Goal: Task Accomplishment & Management: Manage account settings

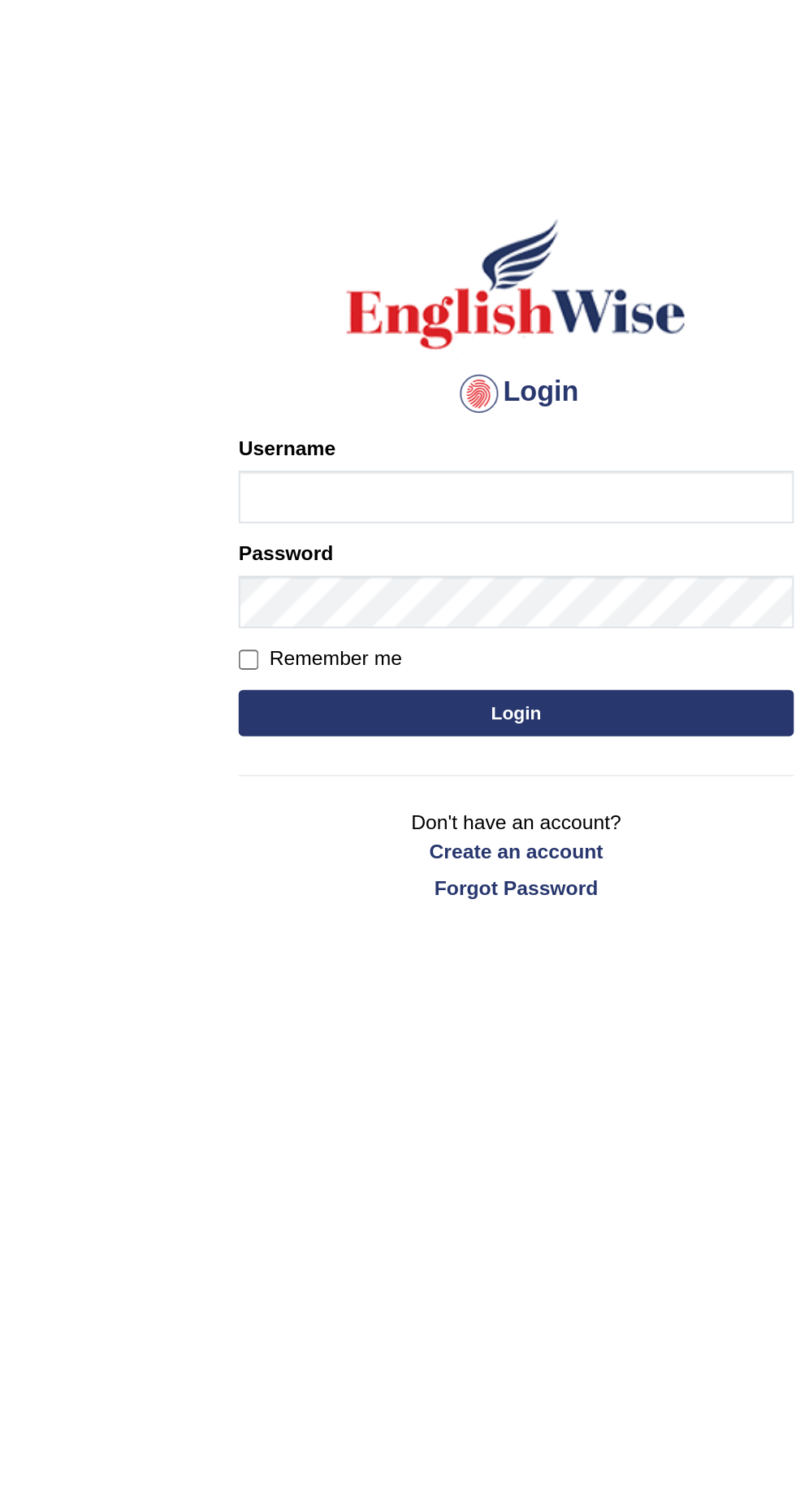
type input "B"
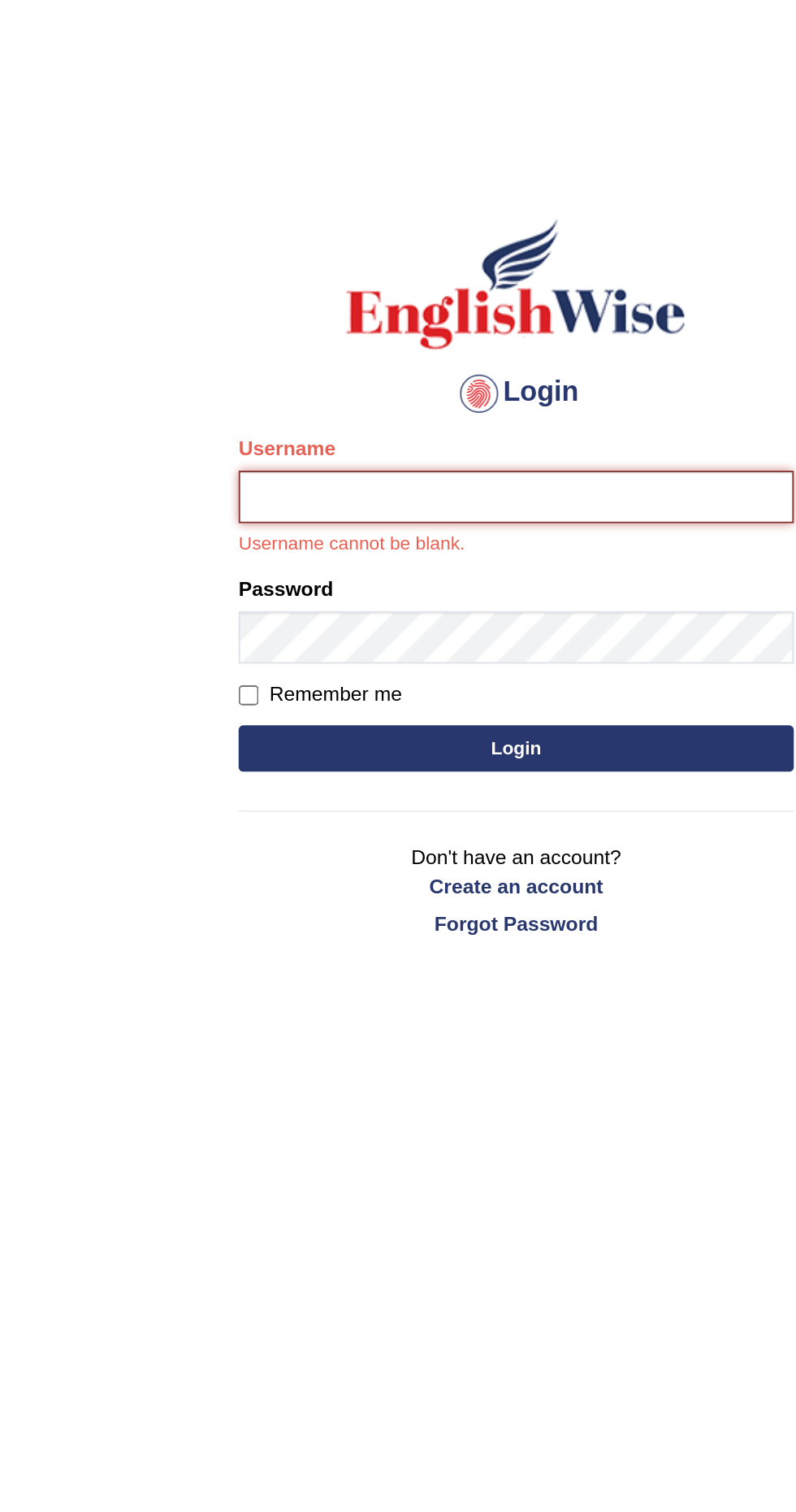
click at [450, 254] on input "Username" at bounding box center [398, 261] width 293 height 28
type input "Krizza _Belle"
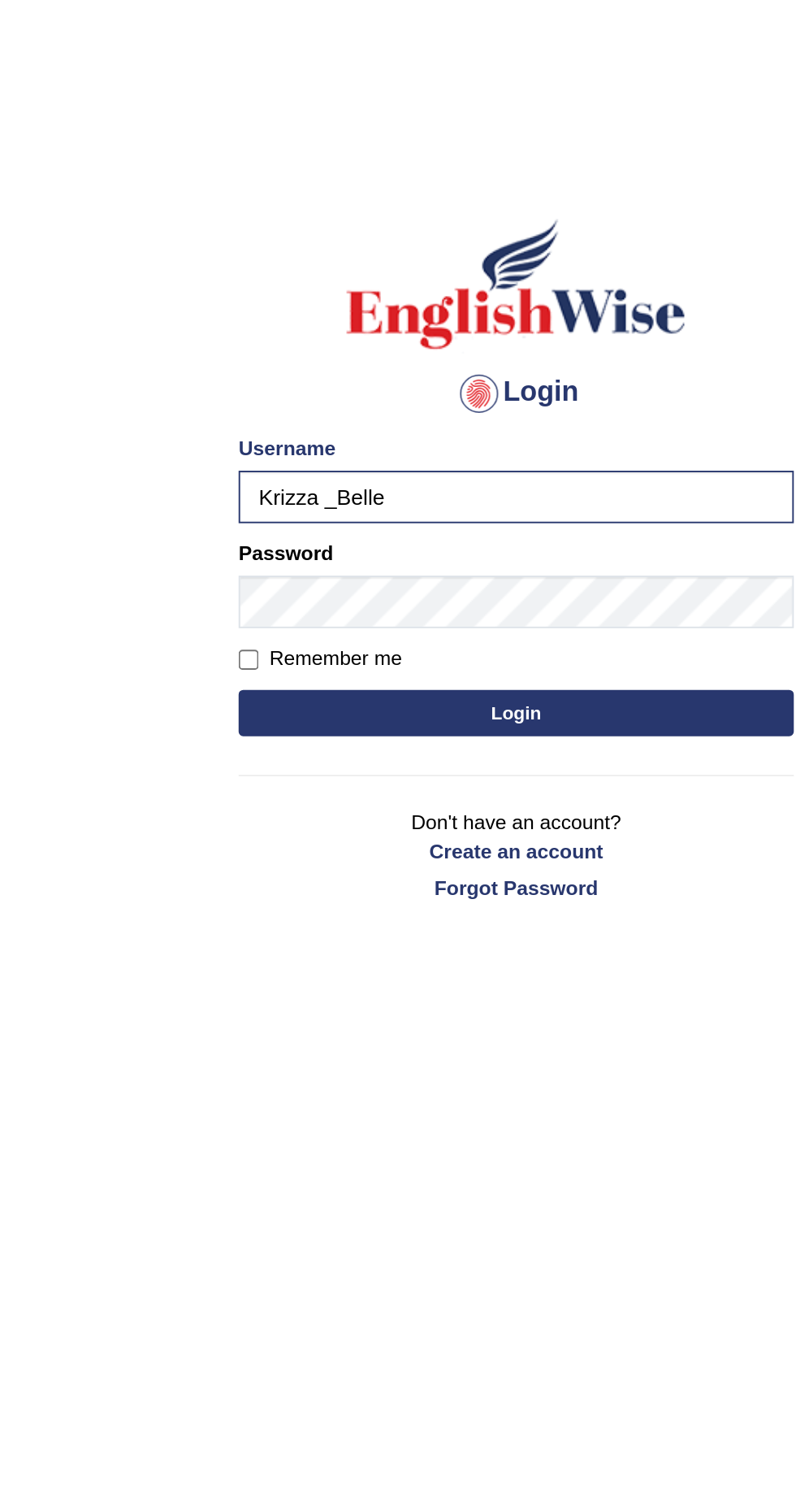
click at [445, 371] on button "Login" at bounding box center [398, 375] width 293 height 24
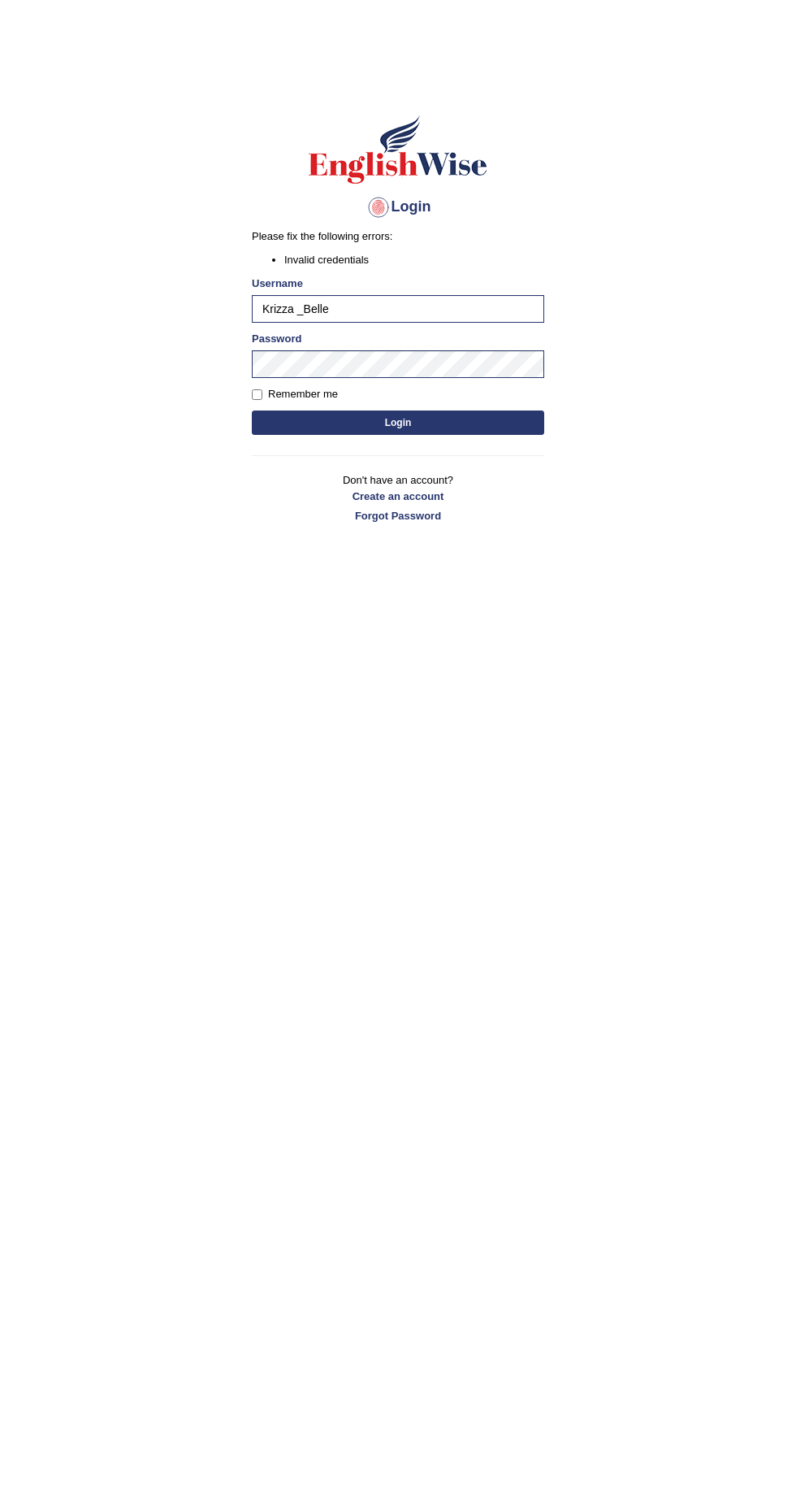
click at [503, 425] on button "Login" at bounding box center [398, 422] width 293 height 24
